Goal: Book appointment/travel/reservation

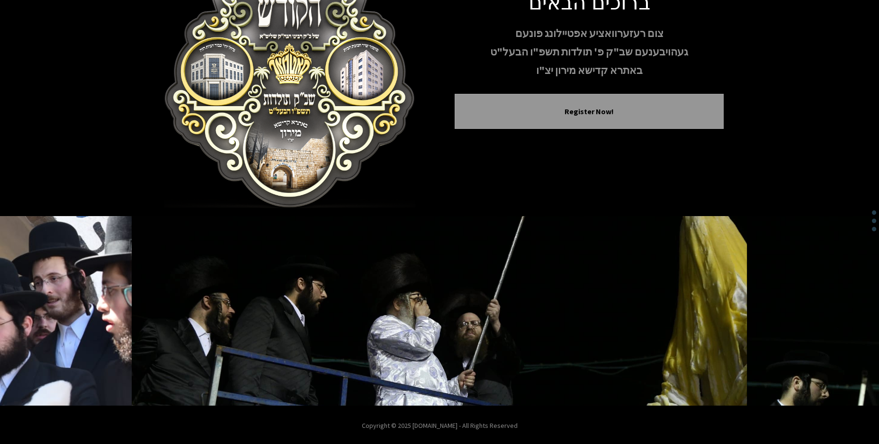
scroll to position [85, 0]
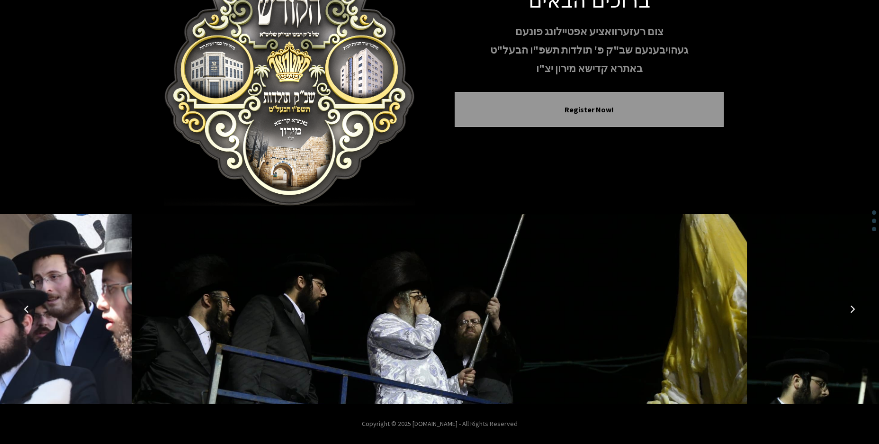
click at [26, 302] on button "Previous image" at bounding box center [26, 308] width 23 height 23
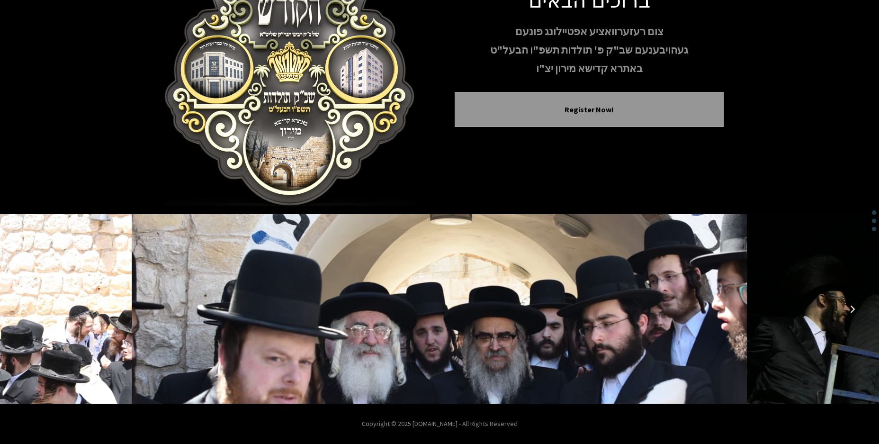
click at [18, 311] on button "Previous image" at bounding box center [26, 308] width 23 height 23
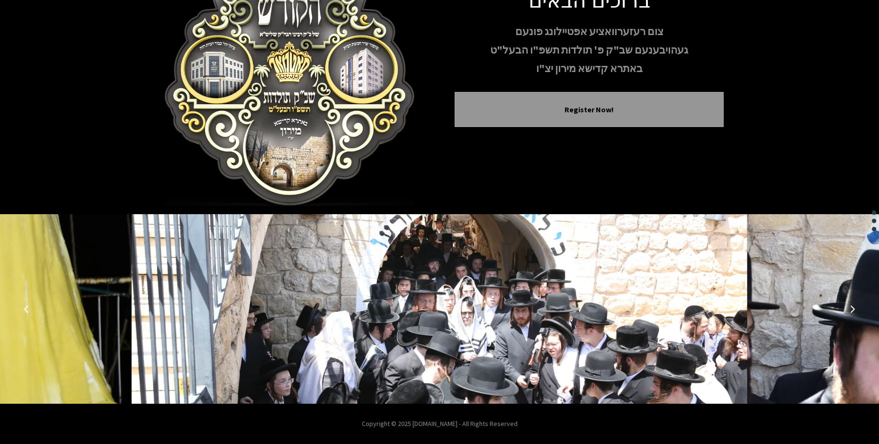
click at [20, 311] on button "Previous image" at bounding box center [26, 308] width 23 height 23
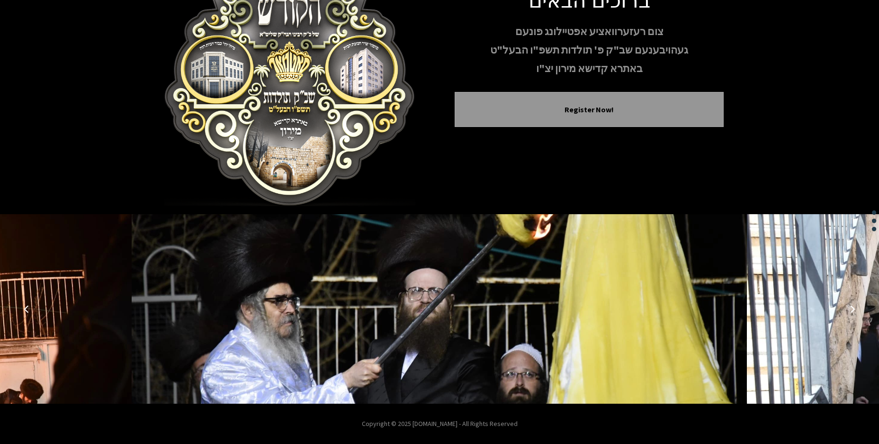
click at [851, 310] on icon "Next image" at bounding box center [852, 309] width 8 height 8
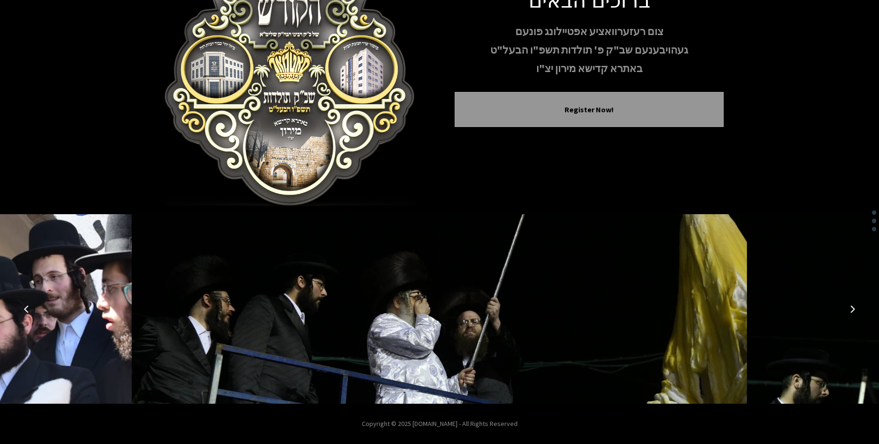
click at [29, 310] on icon "Previous image" at bounding box center [27, 309] width 8 height 8
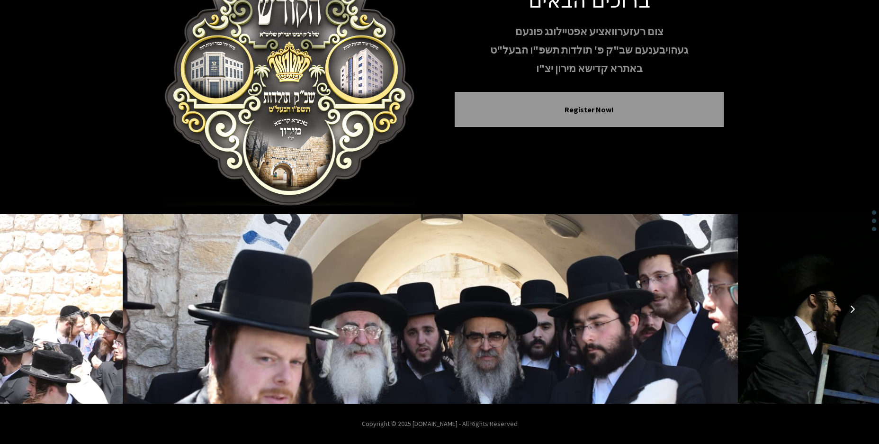
click at [29, 310] on icon "Previous image" at bounding box center [27, 309] width 8 height 8
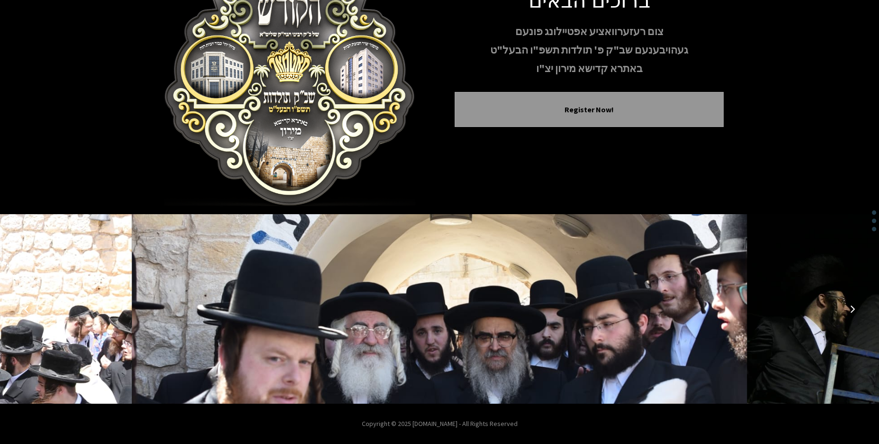
click at [29, 310] on icon "Previous image" at bounding box center [27, 309] width 8 height 8
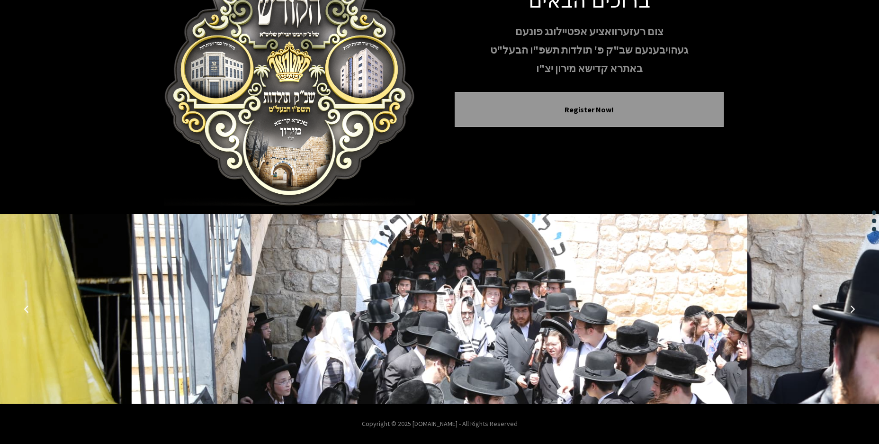
click at [29, 310] on icon "Previous image" at bounding box center [27, 309] width 8 height 8
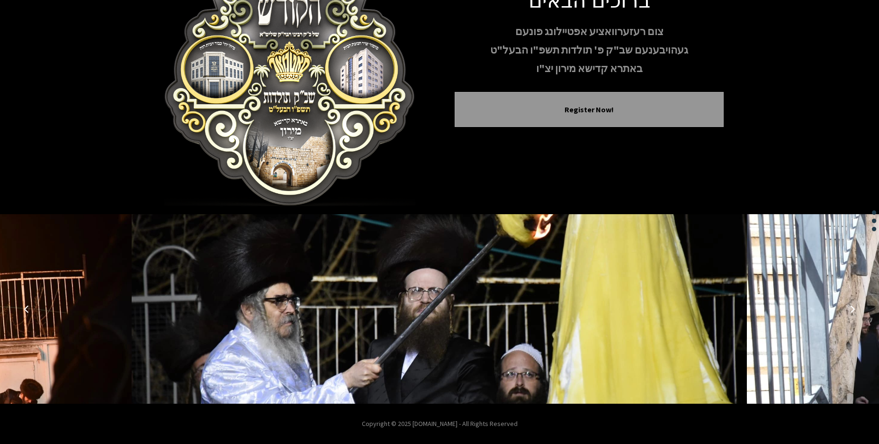
click at [29, 310] on icon "Previous image" at bounding box center [27, 309] width 8 height 8
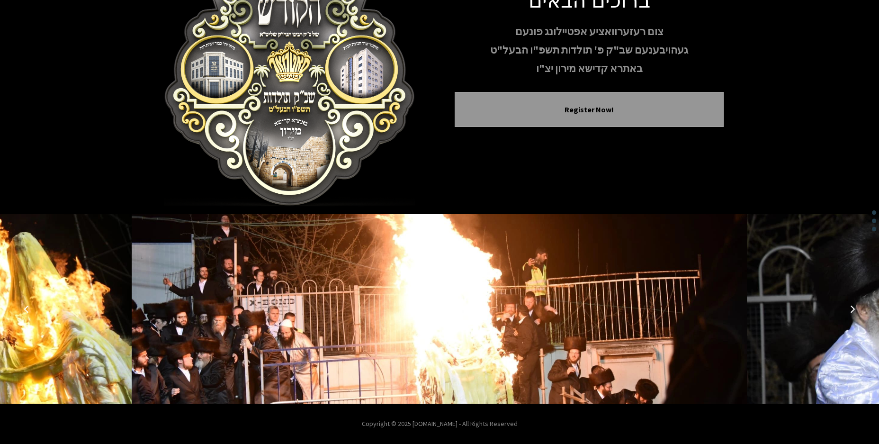
click at [29, 310] on icon "Previous image" at bounding box center [27, 309] width 8 height 8
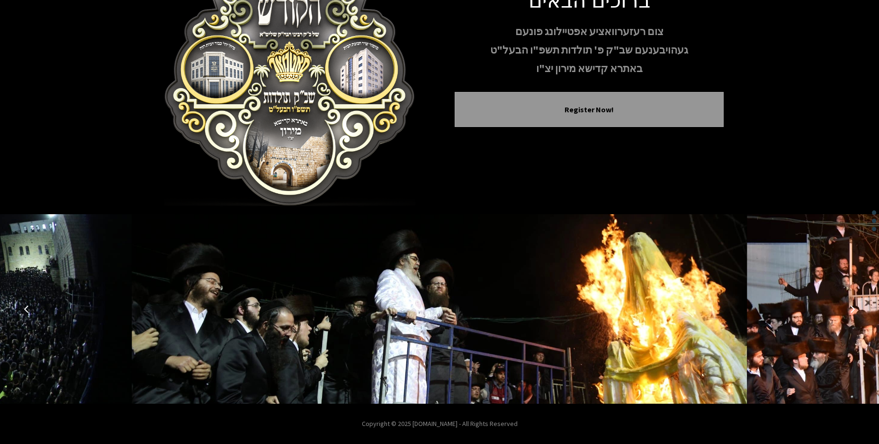
click at [29, 310] on icon "Previous image" at bounding box center [27, 309] width 8 height 8
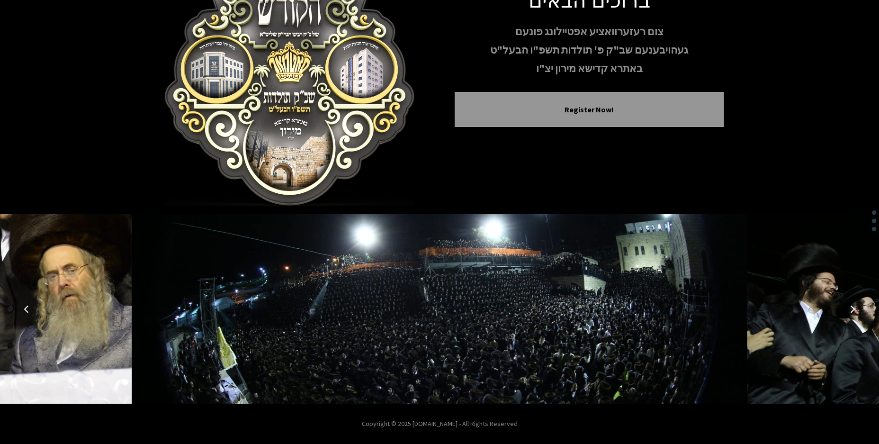
click at [29, 310] on icon "Previous image" at bounding box center [27, 309] width 8 height 8
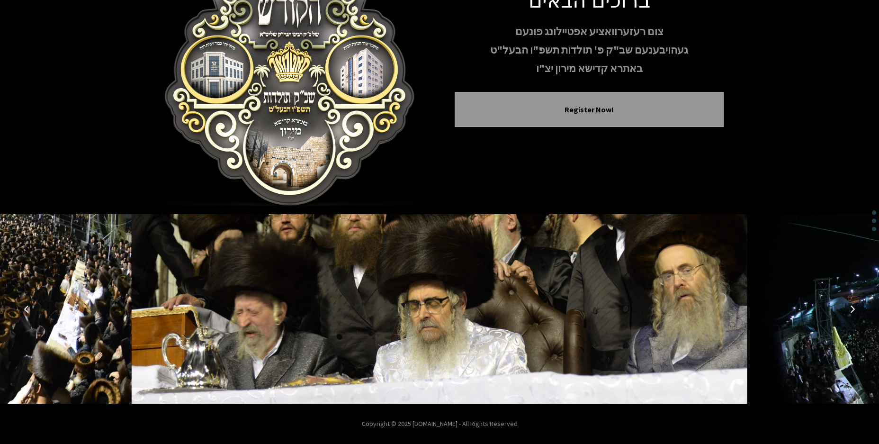
click at [29, 310] on icon "Previous image" at bounding box center [27, 309] width 8 height 8
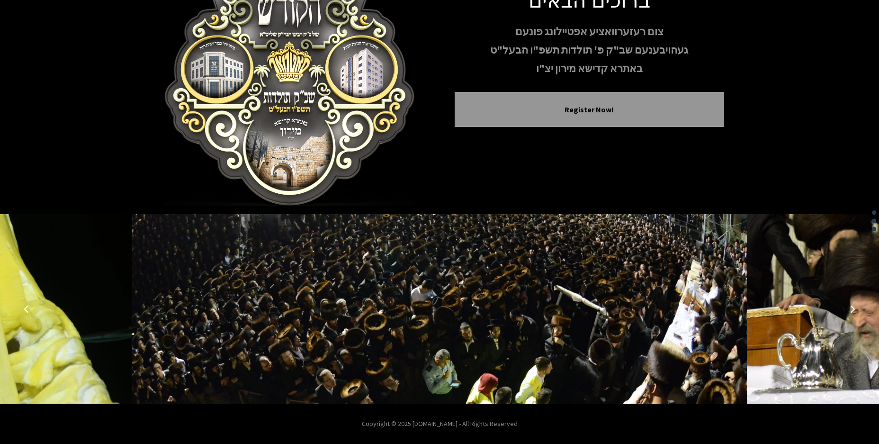
click at [29, 310] on icon "Previous image" at bounding box center [27, 309] width 8 height 8
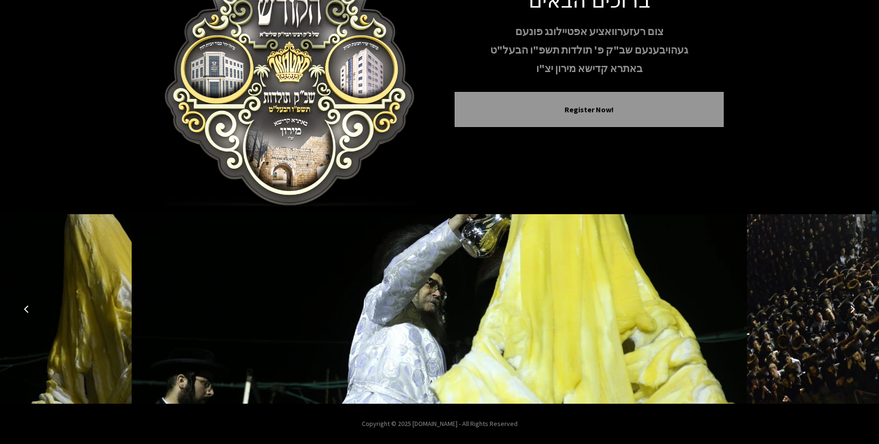
click at [29, 310] on icon "Previous image" at bounding box center [27, 309] width 8 height 8
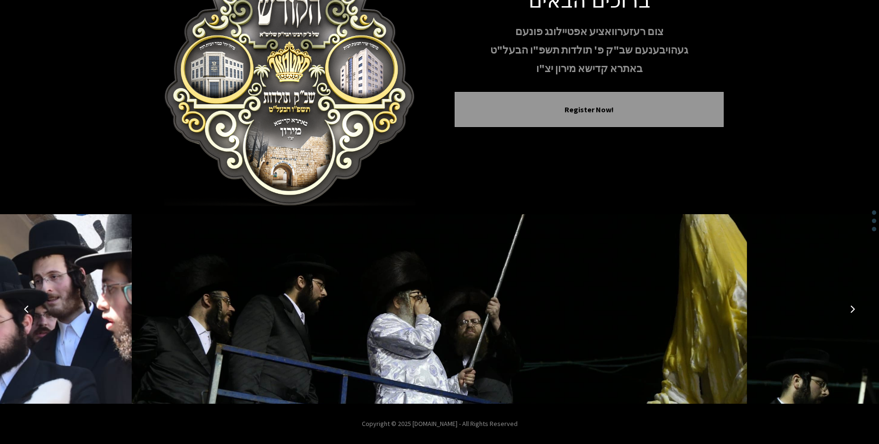
click at [29, 310] on icon "Previous image" at bounding box center [27, 309] width 8 height 8
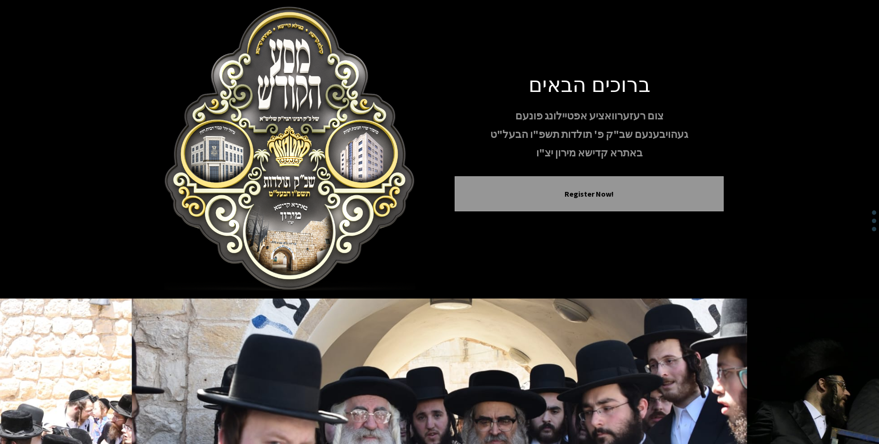
scroll to position [0, 0]
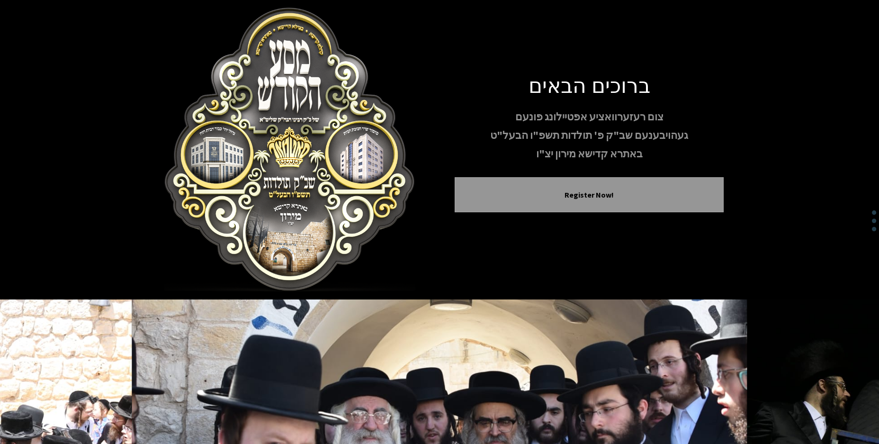
click at [267, 176] on img at bounding box center [289, 150] width 269 height 284
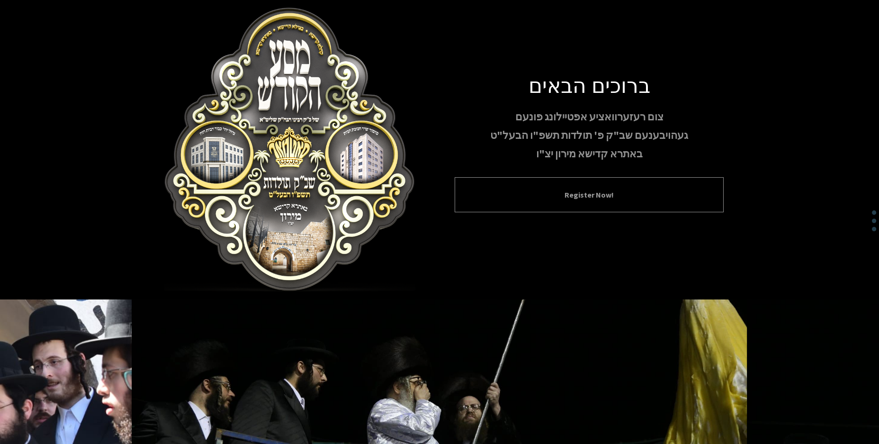
click at [597, 202] on div "Register Now!" at bounding box center [588, 194] width 269 height 35
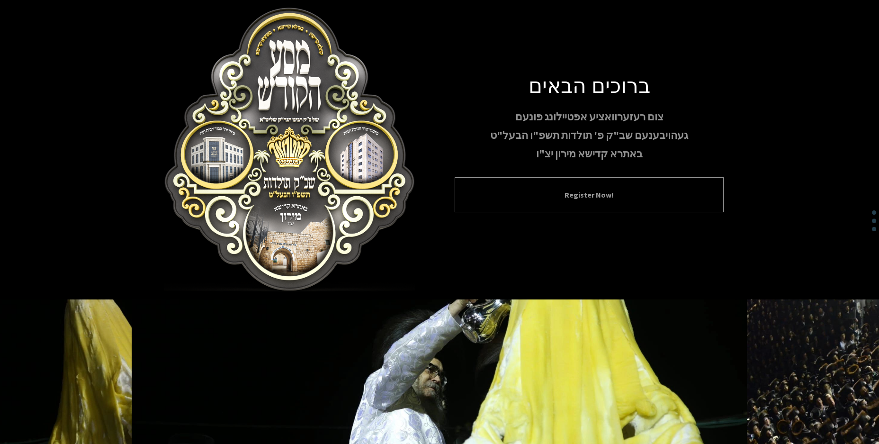
click at [580, 193] on button "Register Now!" at bounding box center [588, 194] width 245 height 11
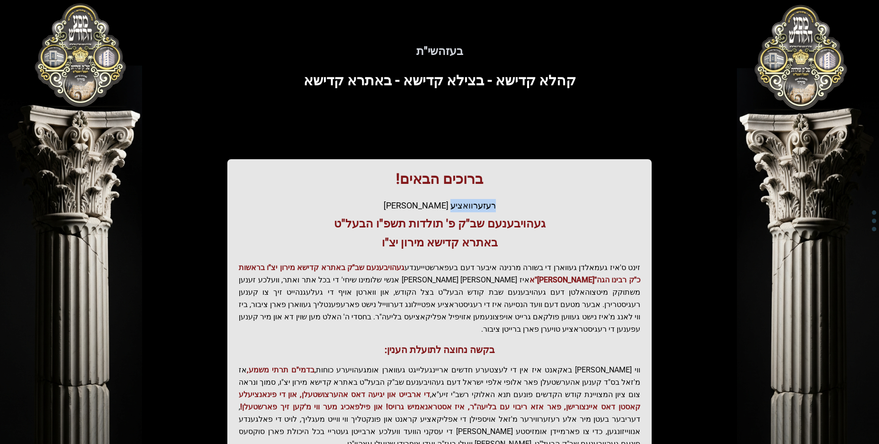
click at [580, 193] on div "ברוכים הבאים! רעזערוואציע אפטיילונג פונעם געהויבענעם שב"ק פ' תולדות תשפ"ו הבעל"…" at bounding box center [439, 322] width 424 height 327
drag, startPoint x: 580, startPoint y: 193, endPoint x: 356, endPoint y: 121, distance: 235.7
click at [356, 121] on div "בעזהשי"ת קהלא קדישא - בצילא קדישא - באתרא קדישא ברוכים הבאים! רעזערוואציע אפטיי…" at bounding box center [439, 262] width 606 height 478
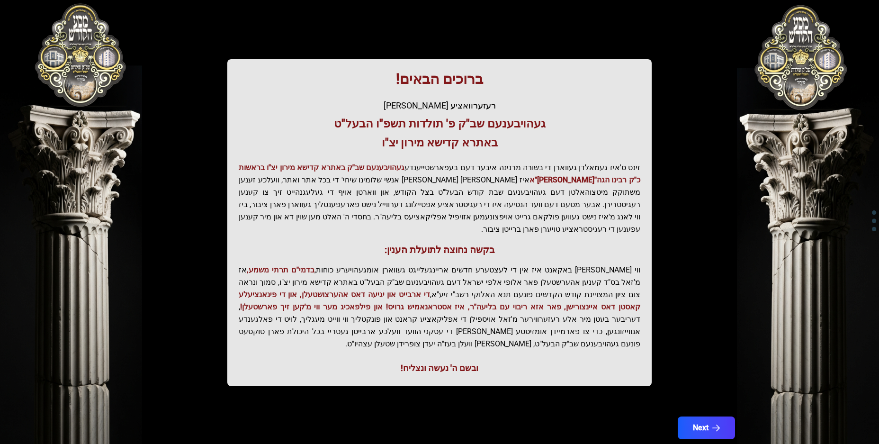
scroll to position [105, 0]
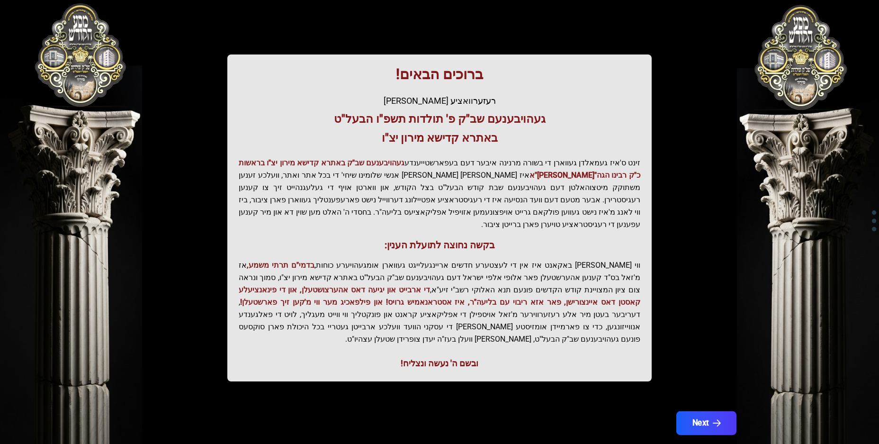
click at [702, 411] on button "Next" at bounding box center [706, 423] width 60 height 24
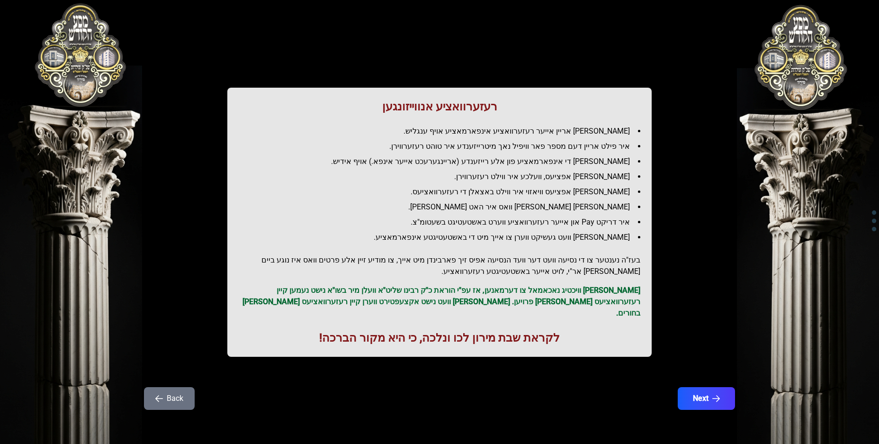
scroll to position [0, 0]
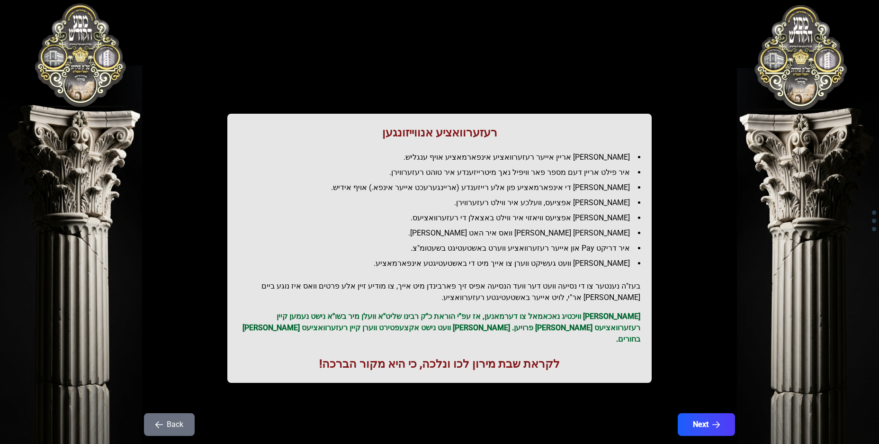
click at [702, 399] on div "רעזערוואציע אנווייזונגען איר לייגט אריין אייער רעזערוואציע אינפארמאציע אויף ענג…" at bounding box center [439, 235] width 606 height 424
click at [702, 413] on button "Next" at bounding box center [706, 424] width 60 height 24
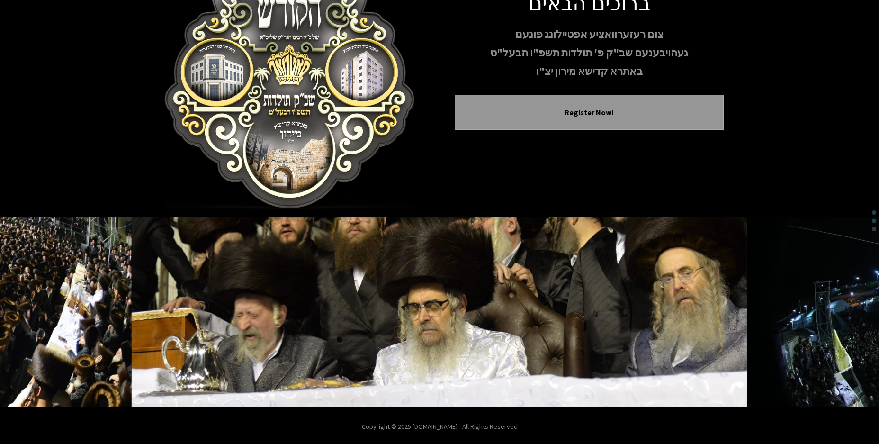
scroll to position [85, 0]
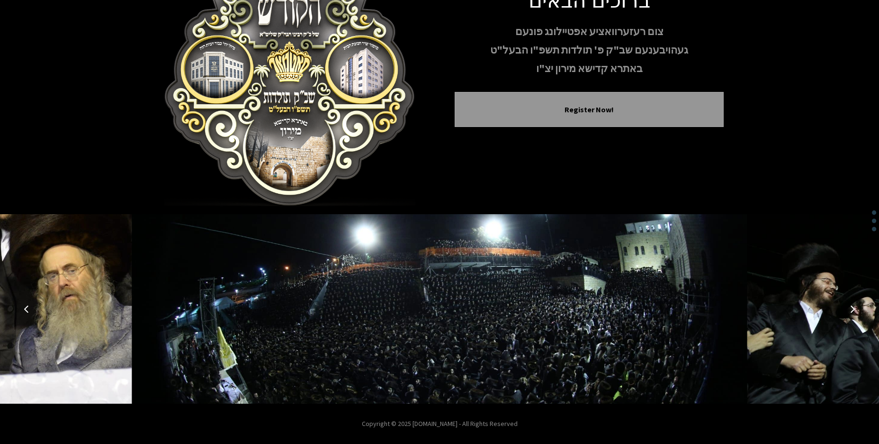
click at [849, 306] on icon "Next image" at bounding box center [852, 309] width 8 height 8
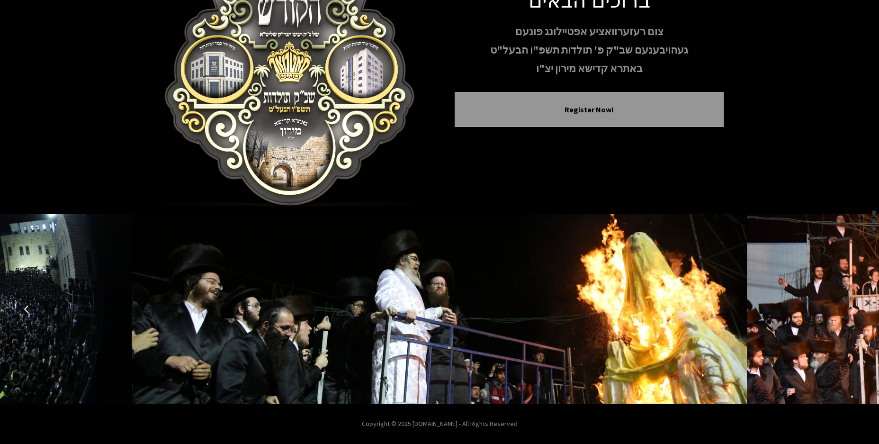
click at [849, 306] on icon "Next image" at bounding box center [852, 309] width 8 height 8
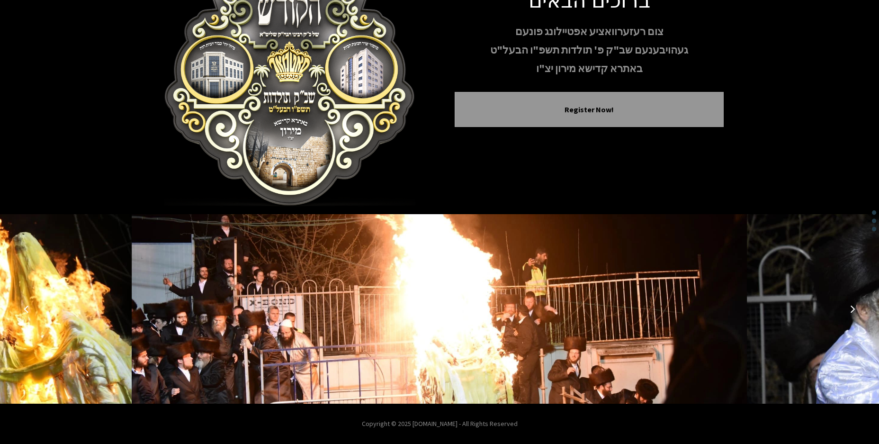
click at [849, 306] on icon "Next image" at bounding box center [852, 309] width 8 height 8
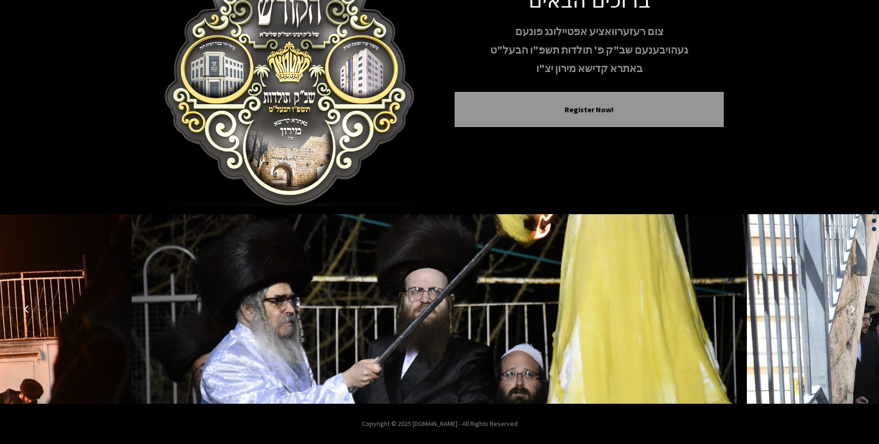
click at [849, 306] on icon "Next image" at bounding box center [852, 309] width 8 height 8
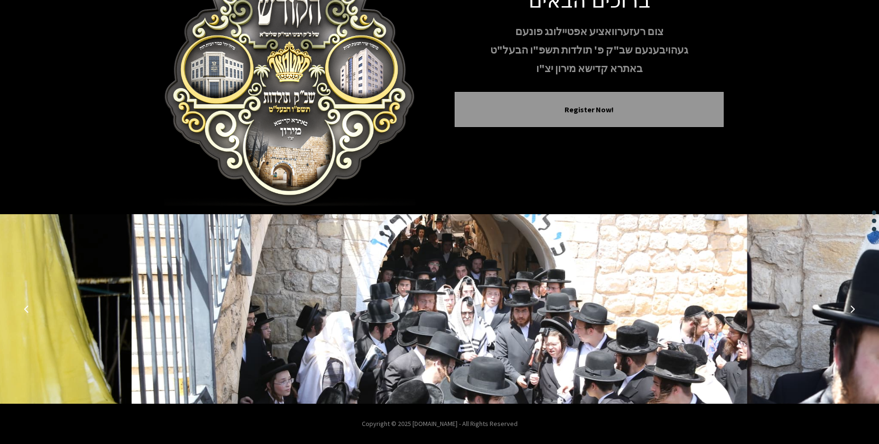
click at [849, 306] on icon "Next image" at bounding box center [852, 309] width 8 height 8
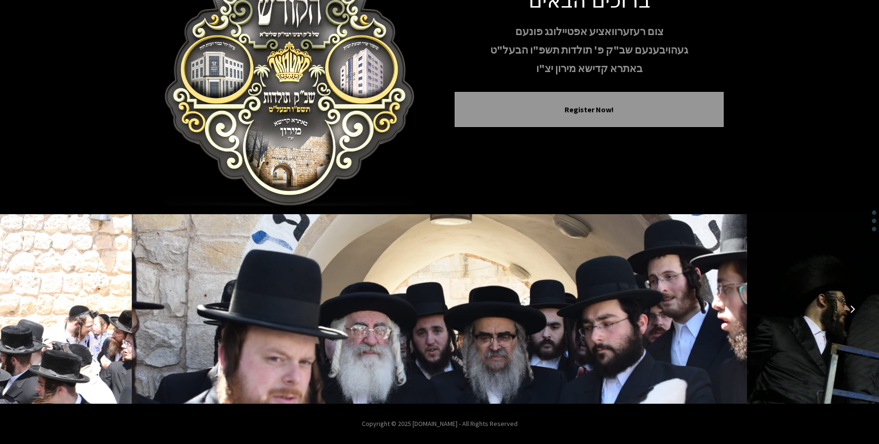
click at [849, 306] on icon "Next image" at bounding box center [852, 309] width 8 height 8
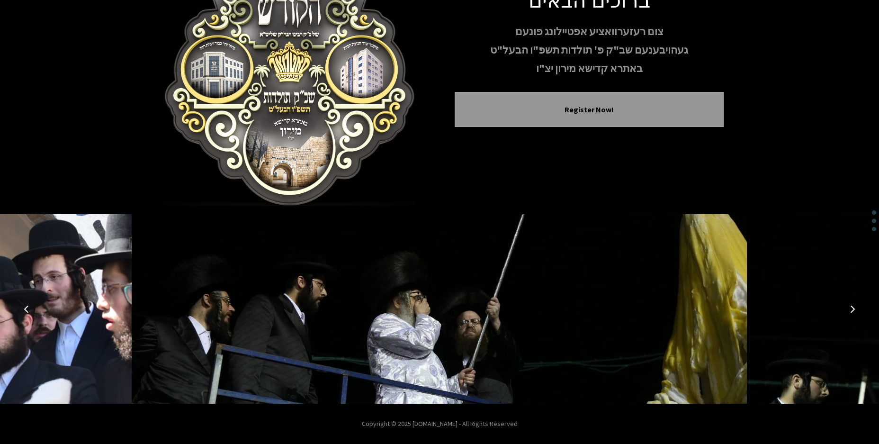
click at [849, 306] on icon "Next image" at bounding box center [852, 309] width 8 height 8
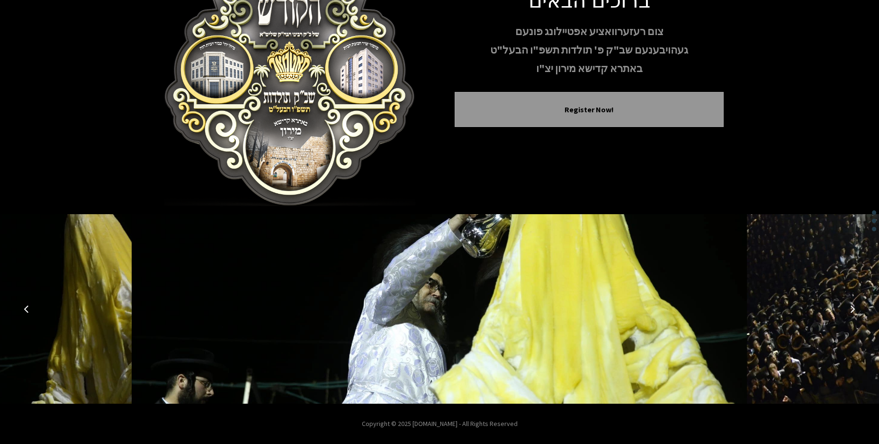
click at [849, 306] on icon "Next image" at bounding box center [852, 309] width 8 height 8
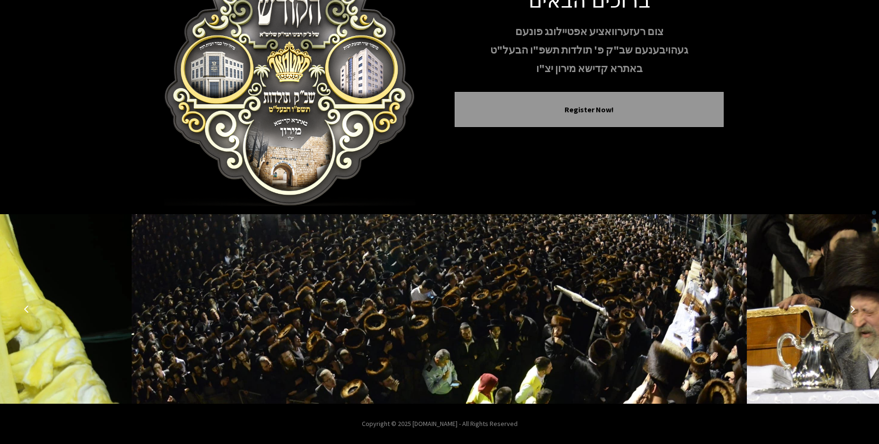
click at [849, 306] on icon "Next image" at bounding box center [852, 309] width 8 height 8
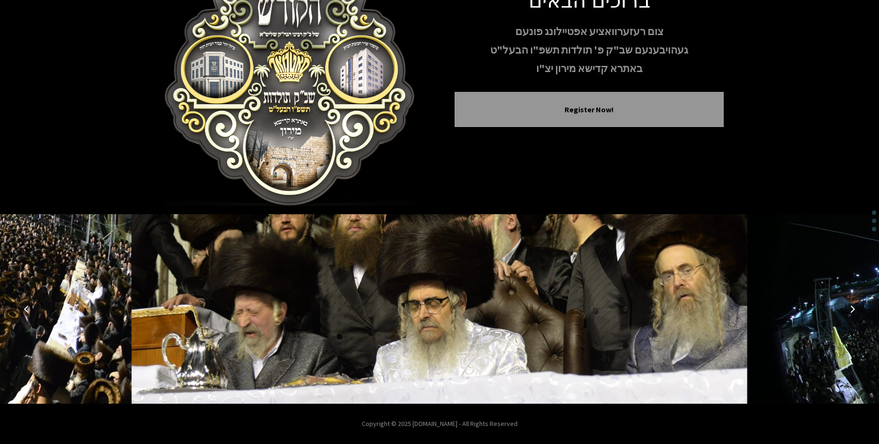
click at [849, 306] on icon "Next image" at bounding box center [852, 309] width 8 height 8
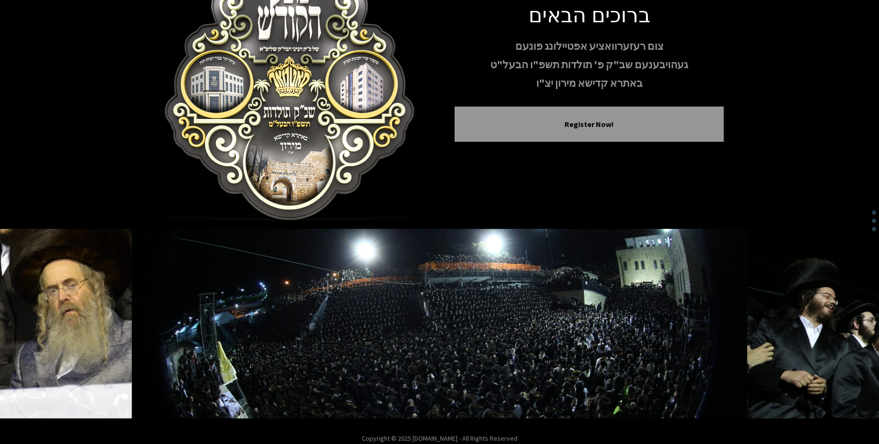
scroll to position [0, 0]
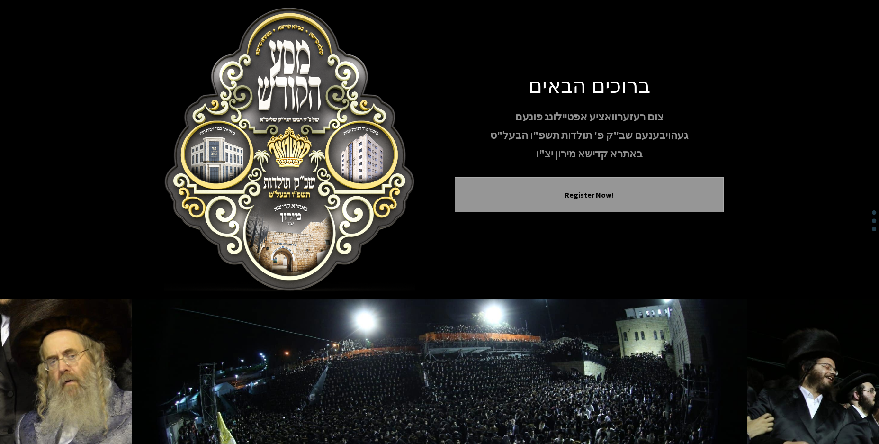
click at [270, 107] on img at bounding box center [289, 150] width 269 height 284
